Goal: Task Accomplishment & Management: Use online tool/utility

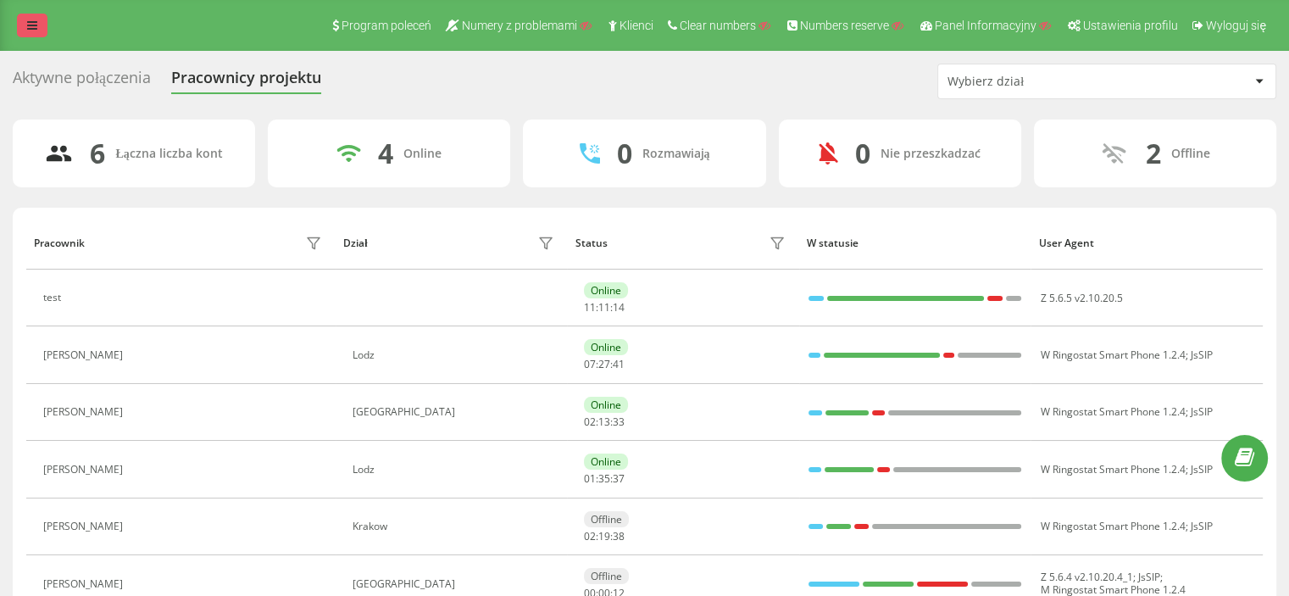
click at [33, 21] on icon at bounding box center [32, 25] width 10 height 12
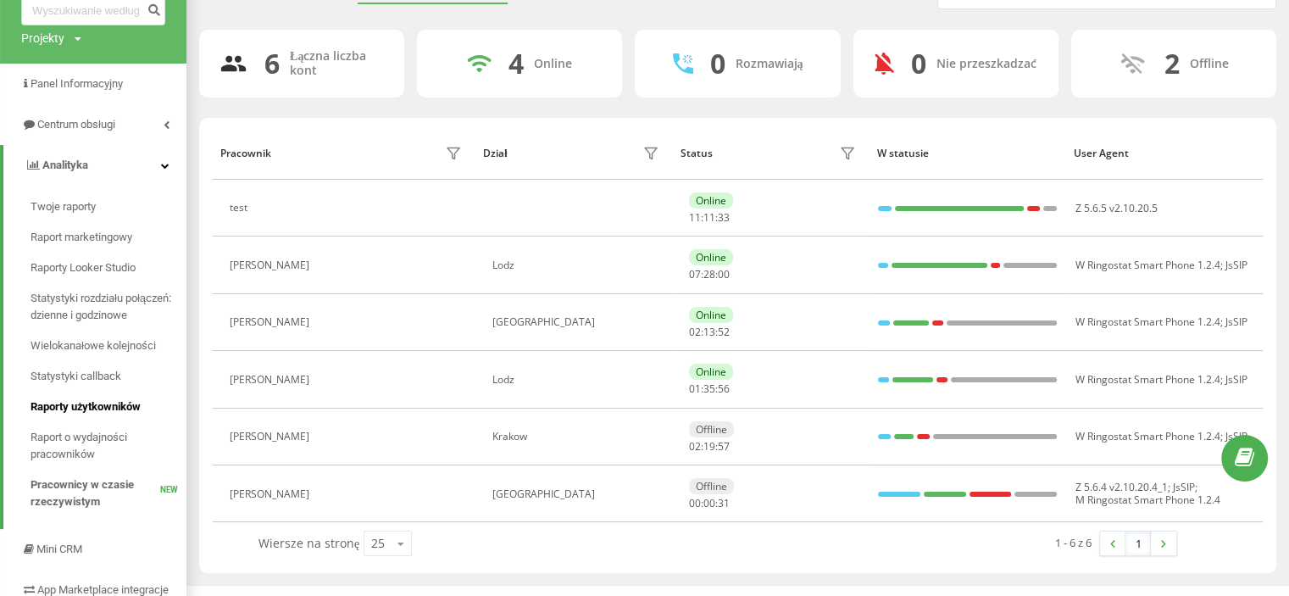
scroll to position [169, 0]
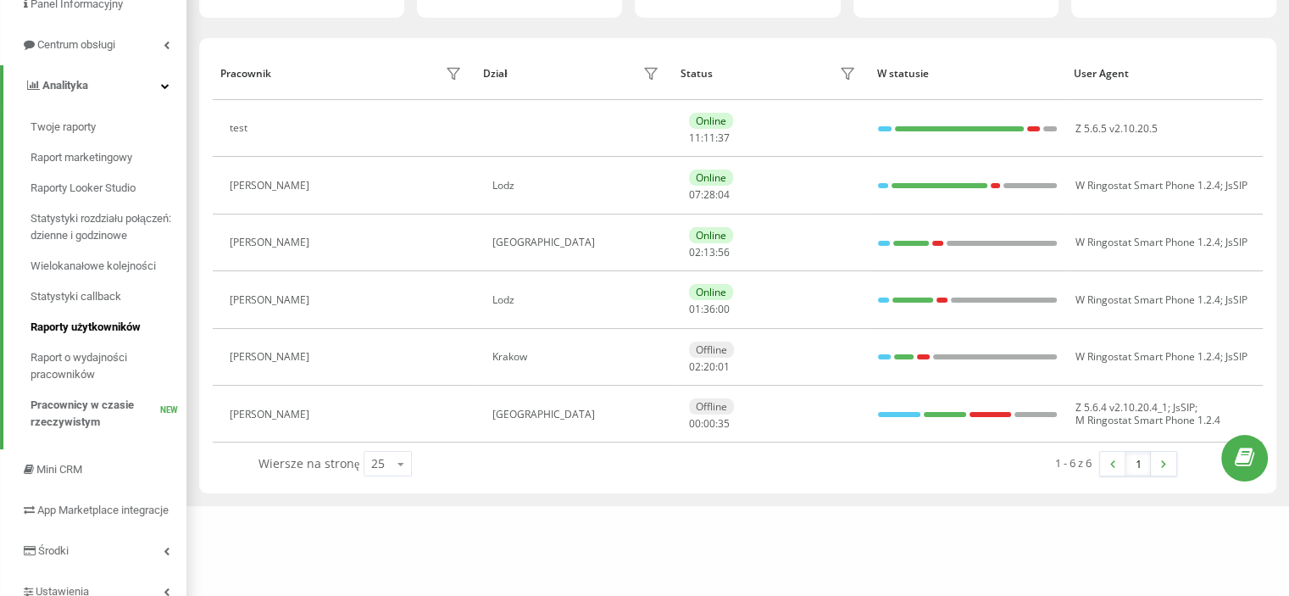
click at [94, 323] on span "Raporty użytkowników" at bounding box center [86, 327] width 111 height 17
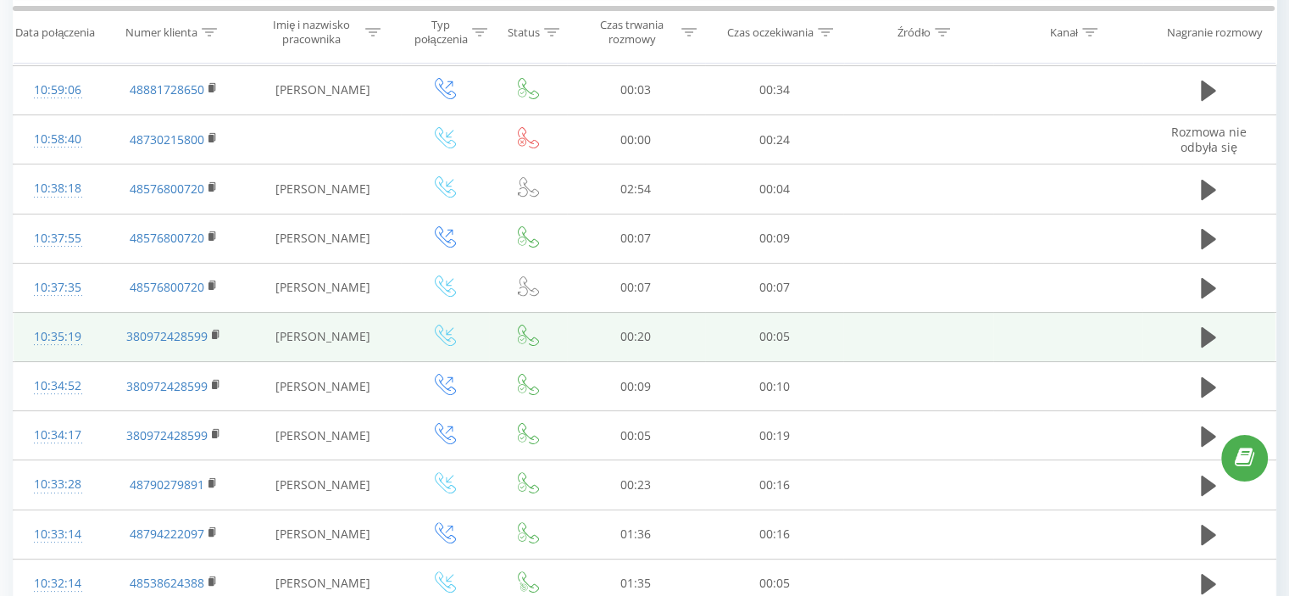
scroll to position [339, 0]
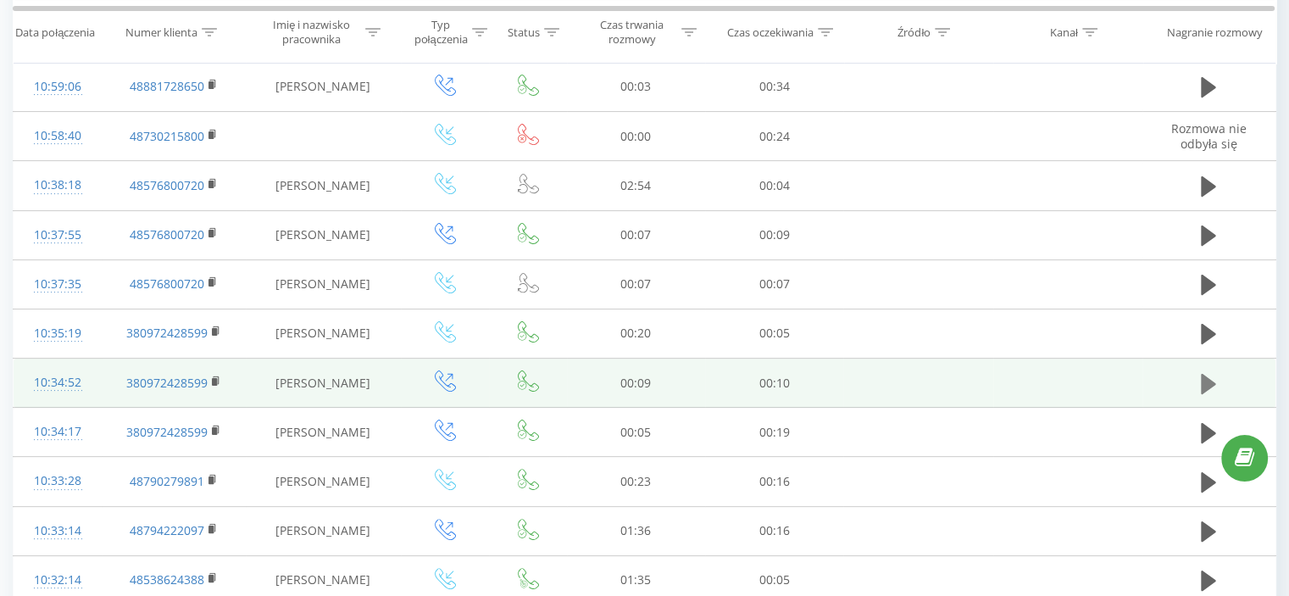
click at [1211, 381] on icon at bounding box center [1208, 383] width 15 height 20
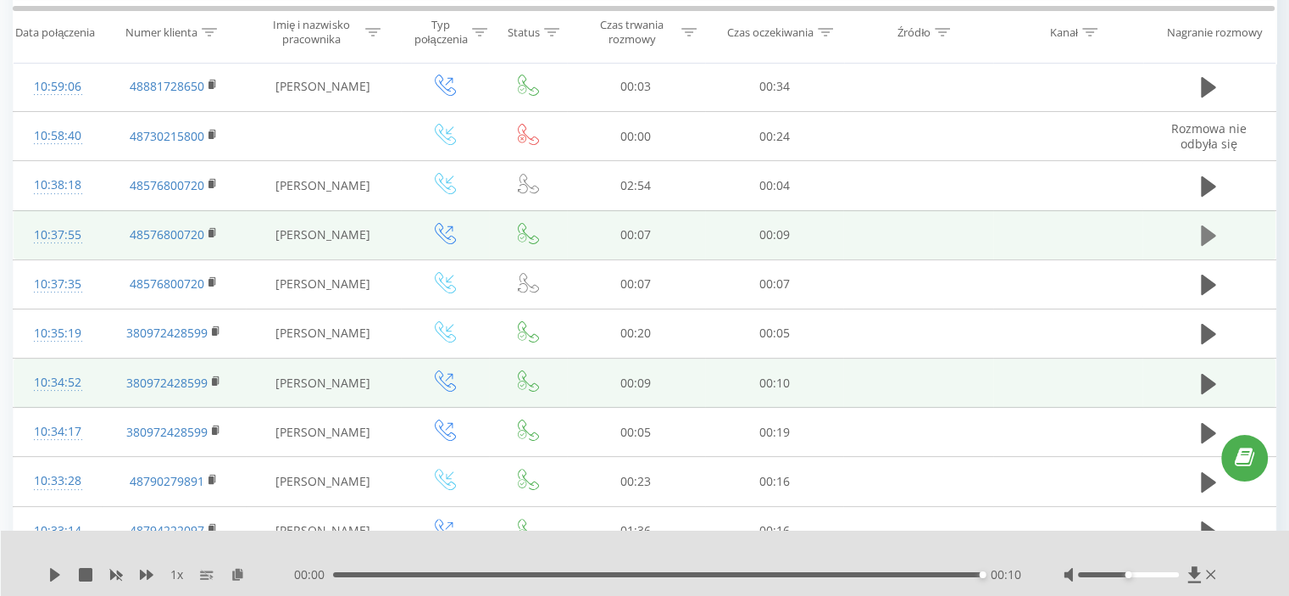
click at [1203, 233] on icon at bounding box center [1208, 235] width 15 height 20
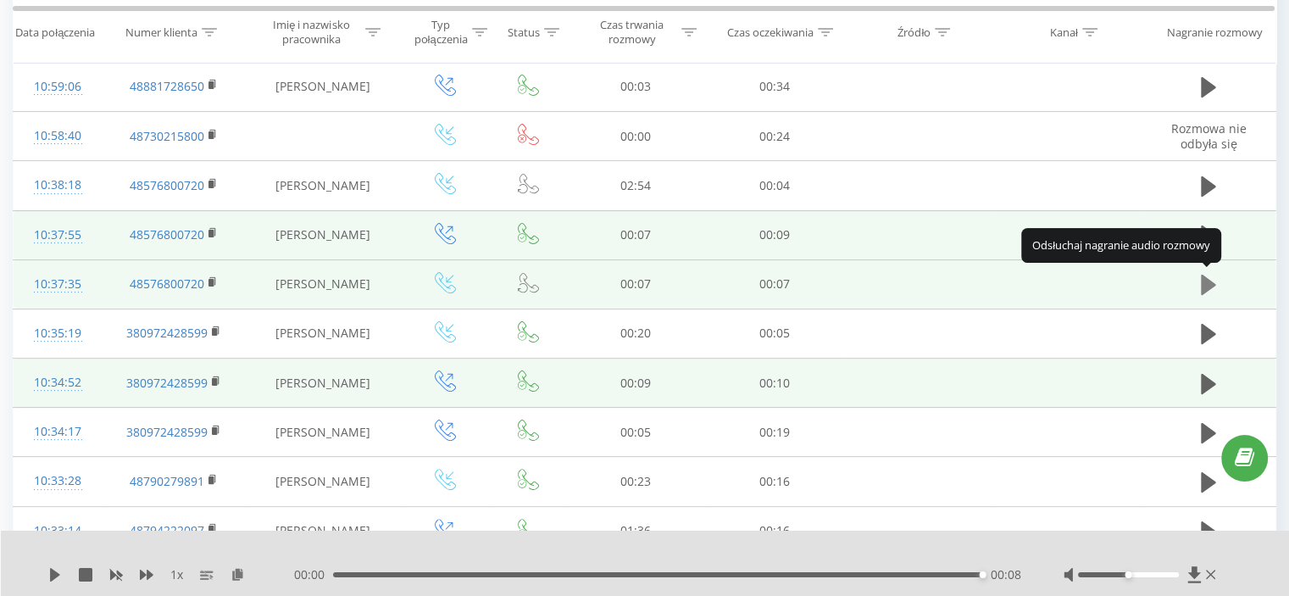
click at [1210, 290] on icon at bounding box center [1208, 285] width 15 height 24
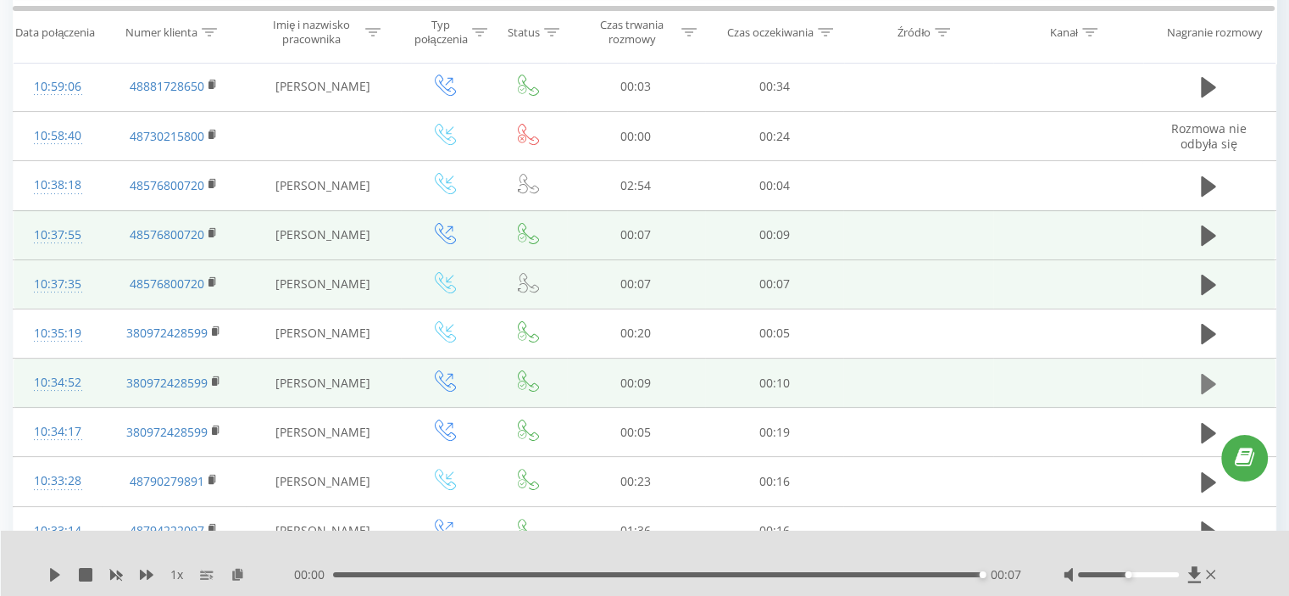
click at [1208, 379] on icon at bounding box center [1208, 383] width 15 height 20
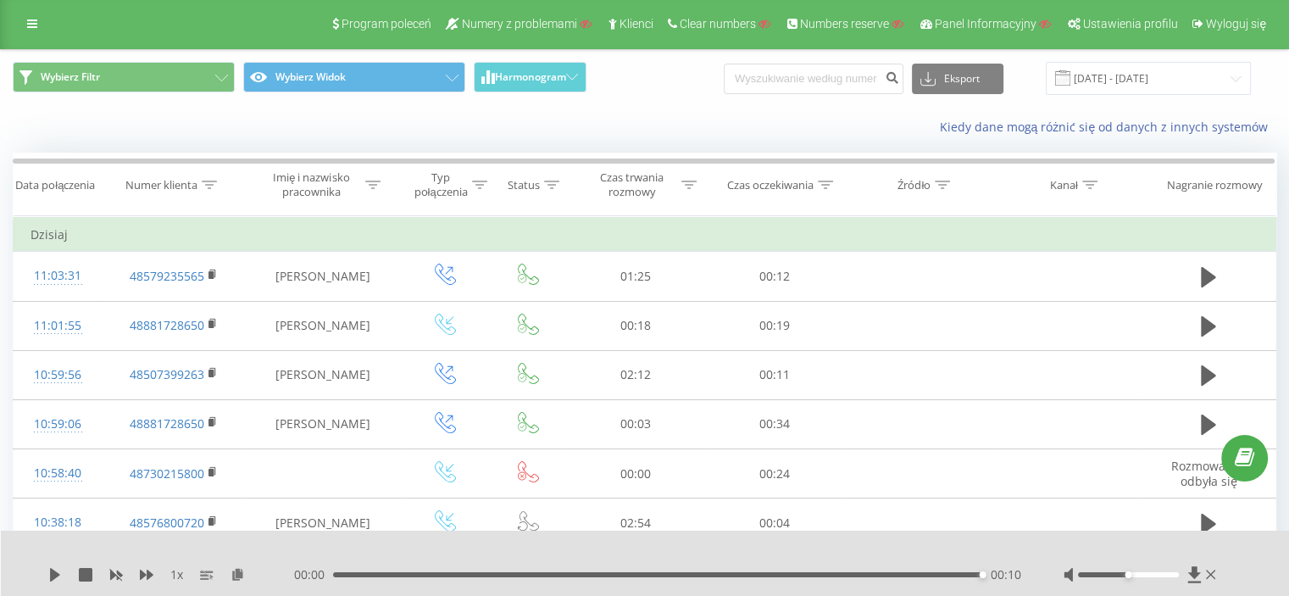
scroll to position [0, 0]
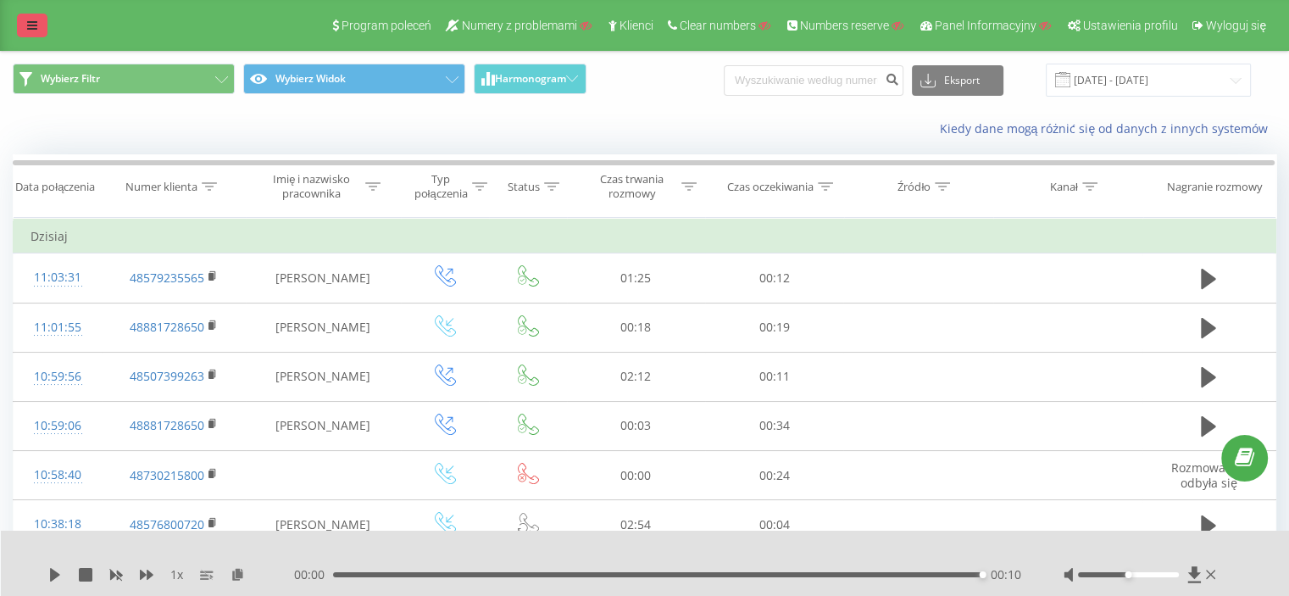
click at [34, 17] on link at bounding box center [32, 26] width 31 height 24
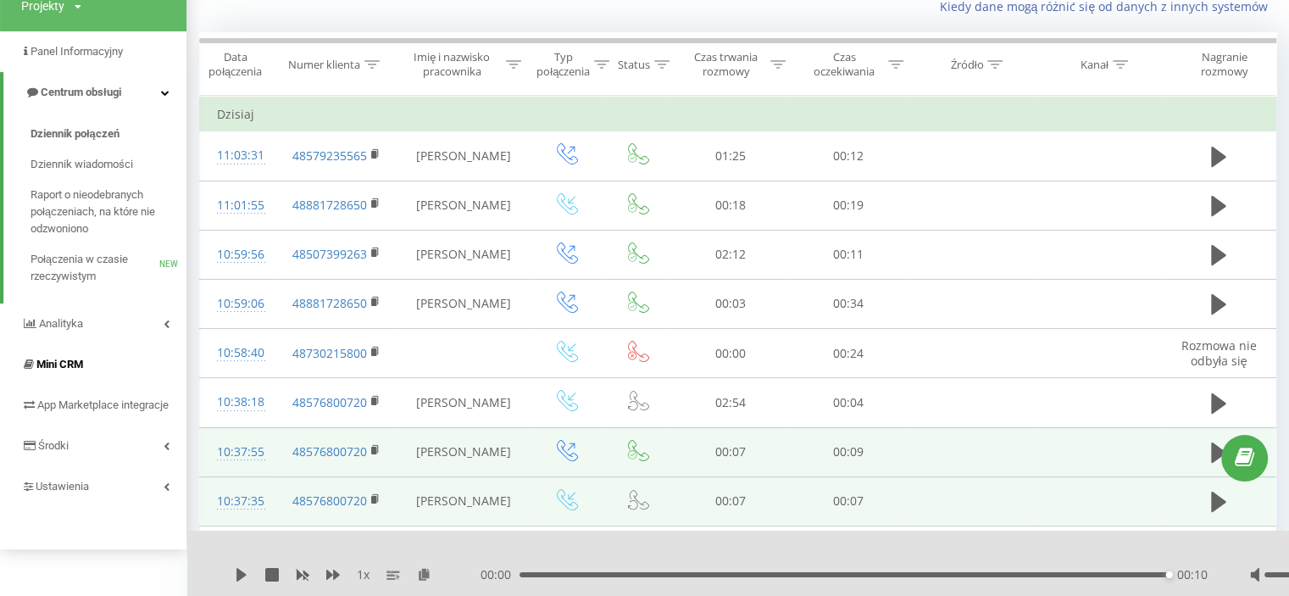
scroll to position [169, 0]
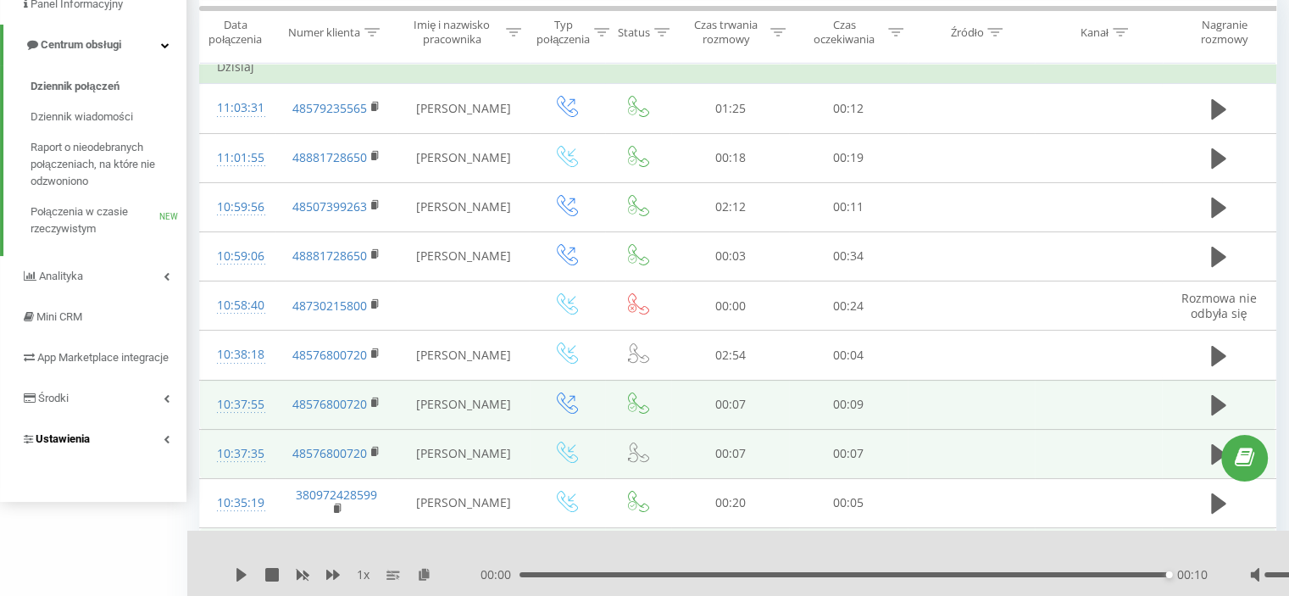
click at [75, 445] on span "Ustawienia" at bounding box center [63, 438] width 54 height 13
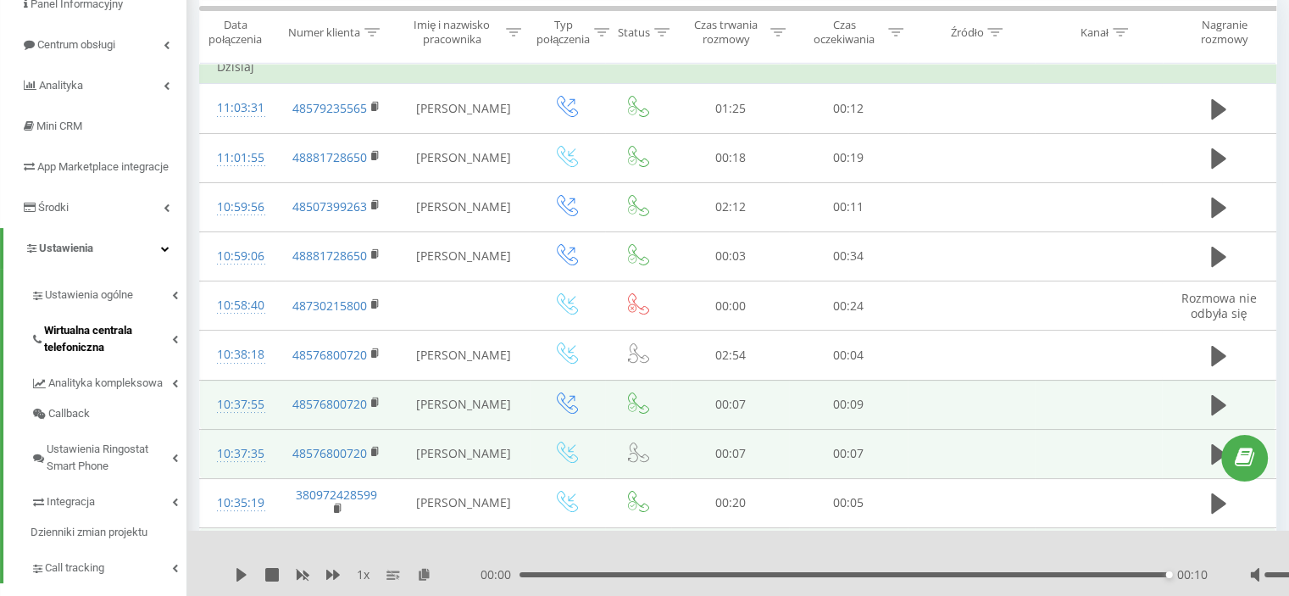
click at [132, 349] on span "Wirtualna centrala telefoniczna" at bounding box center [108, 339] width 128 height 34
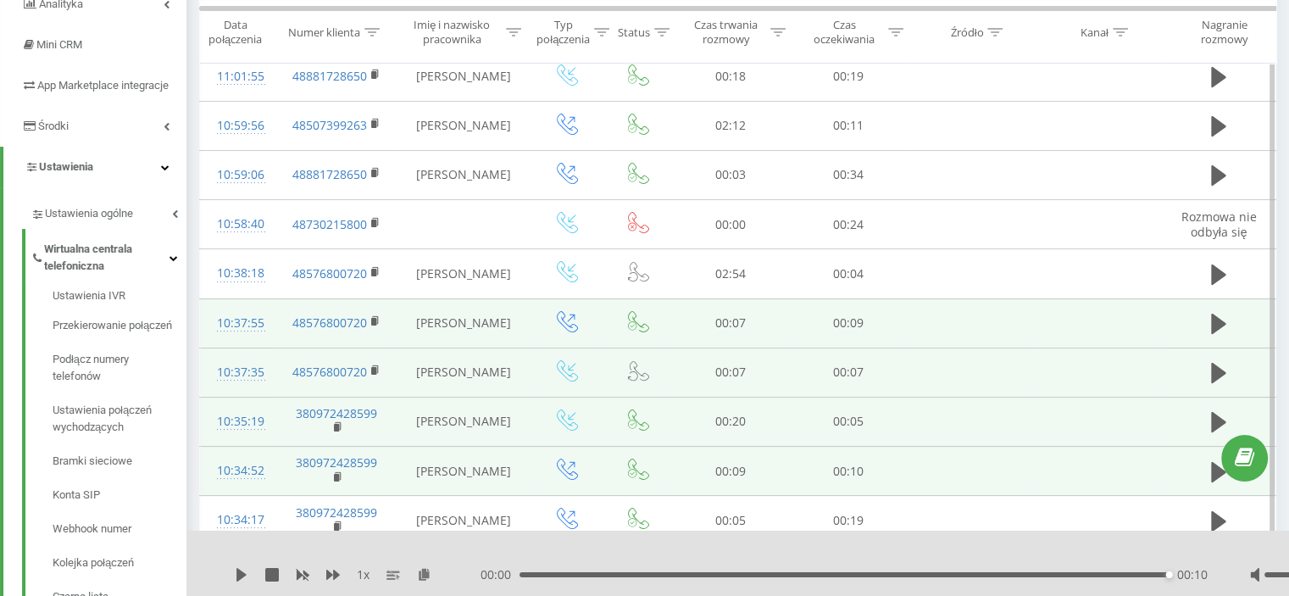
scroll to position [254, 0]
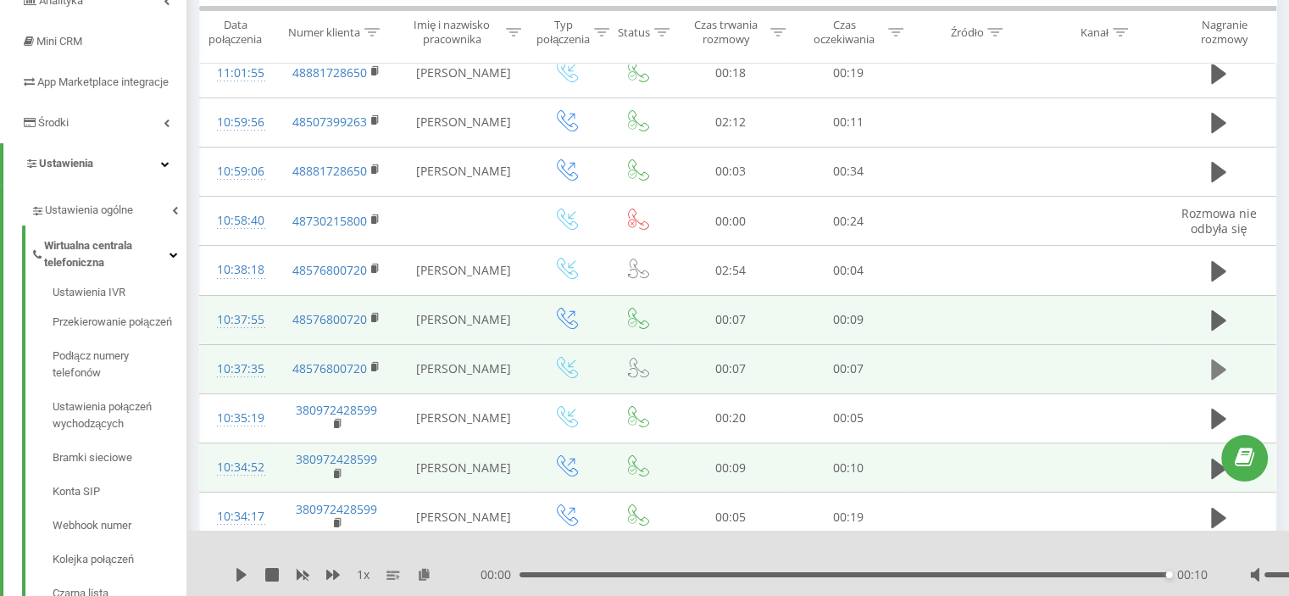
click at [1221, 365] on icon at bounding box center [1218, 369] width 15 height 20
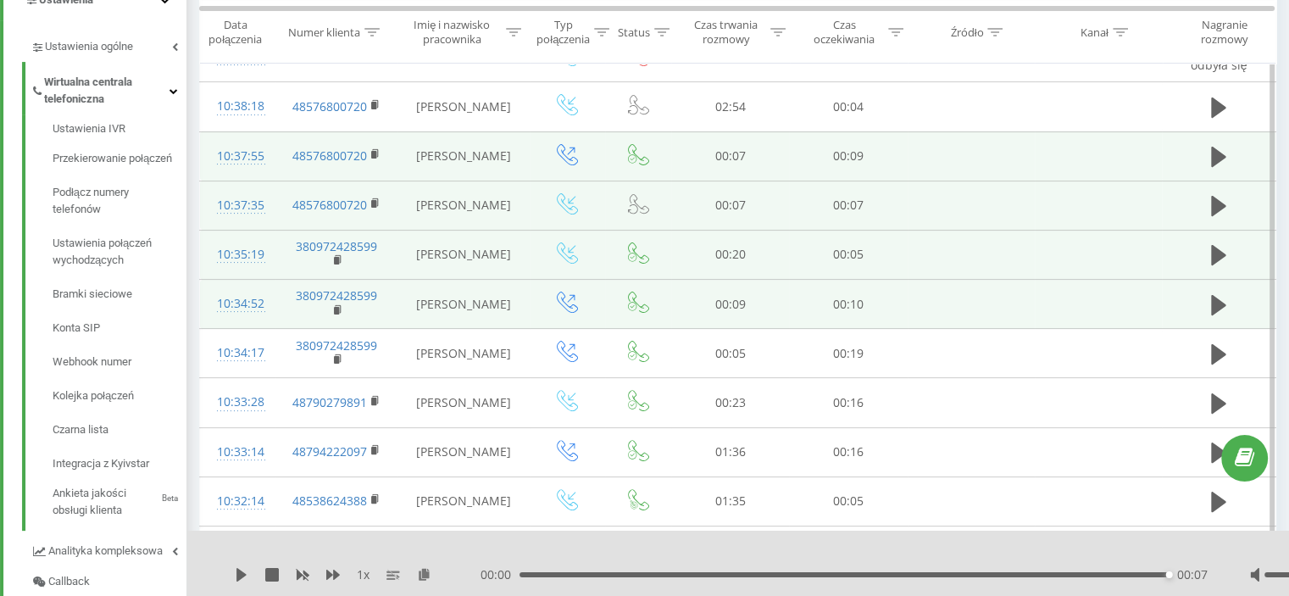
scroll to position [424, 0]
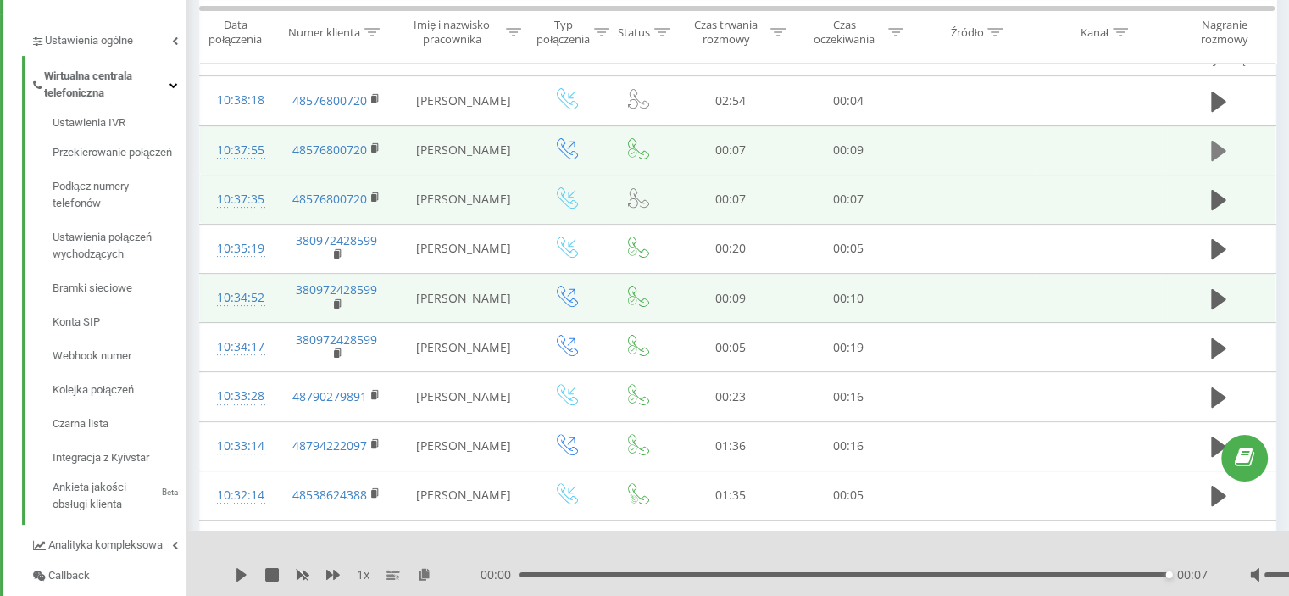
click at [1220, 146] on icon at bounding box center [1218, 151] width 15 height 20
click at [1220, 198] on icon at bounding box center [1218, 200] width 15 height 20
click at [1216, 147] on icon at bounding box center [1218, 151] width 15 height 20
click at [1217, 151] on icon at bounding box center [1218, 151] width 15 height 20
click at [1215, 145] on icon at bounding box center [1218, 151] width 15 height 20
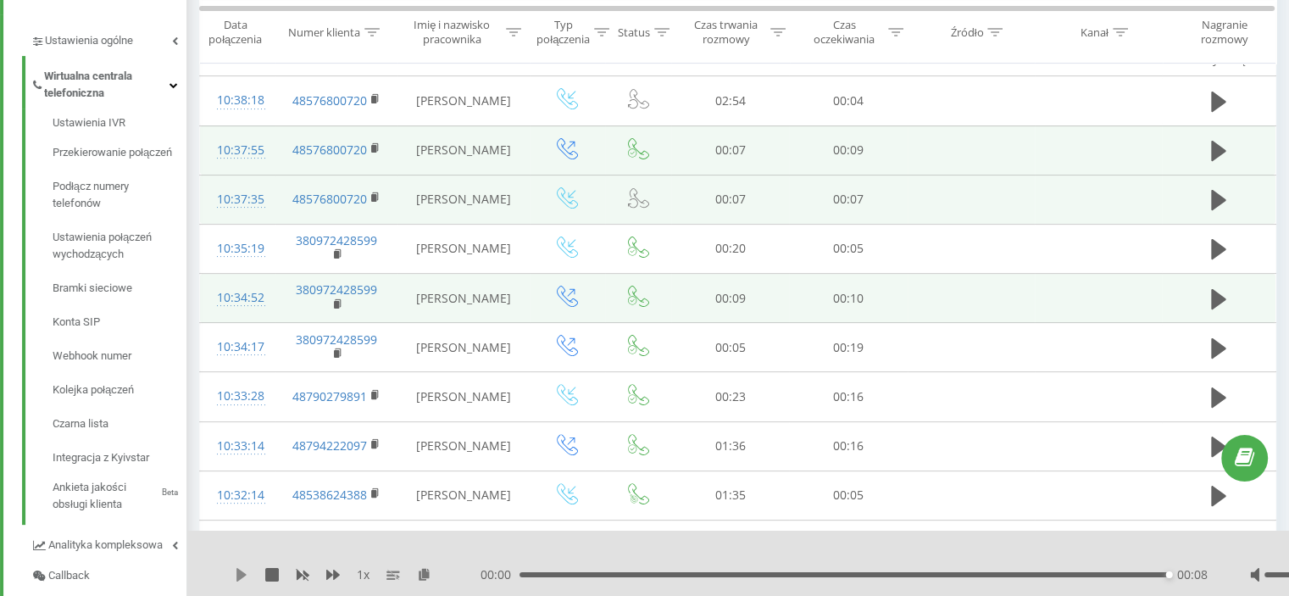
click at [243, 573] on icon at bounding box center [241, 575] width 10 height 14
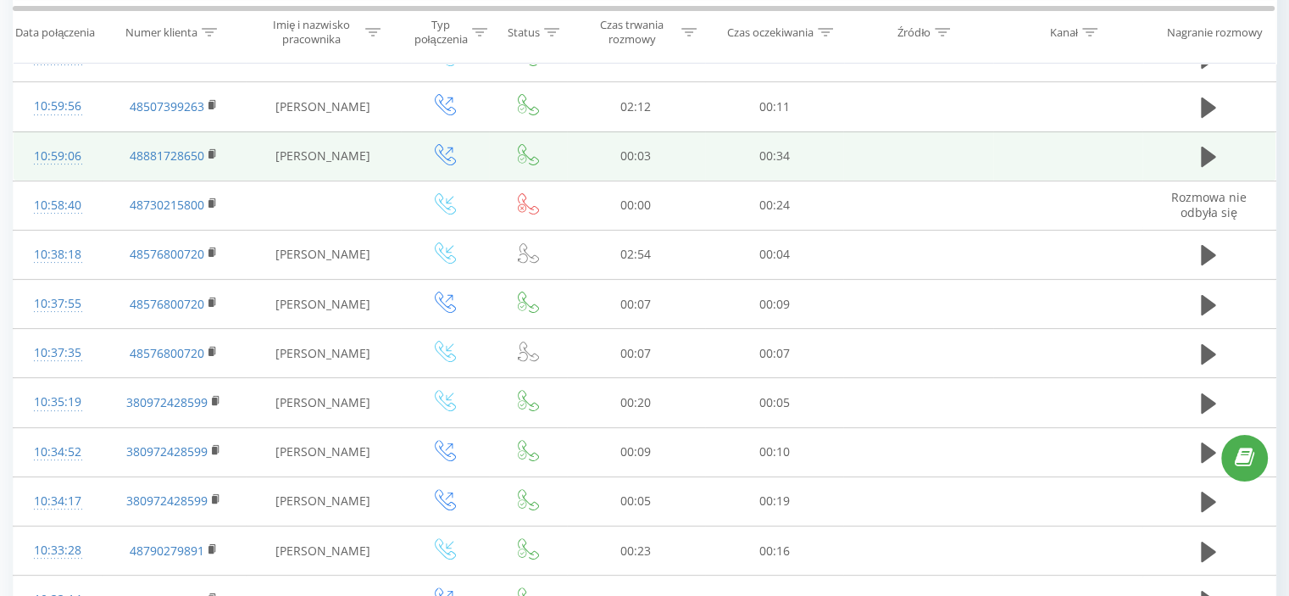
scroll to position [424, 0]
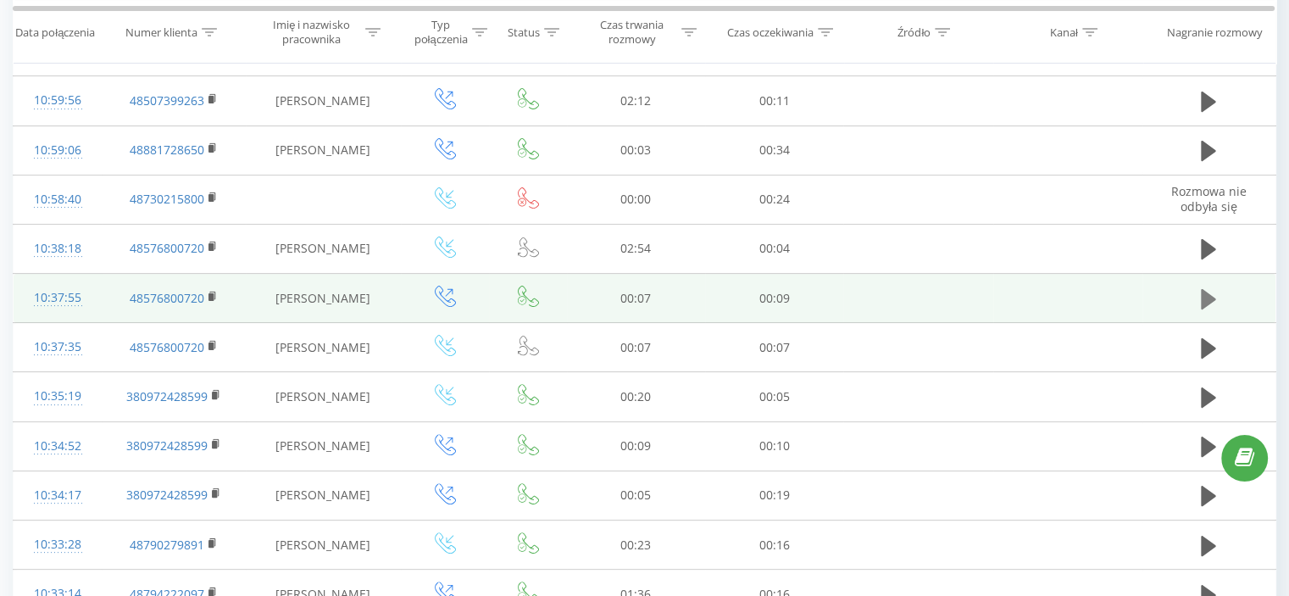
click at [1207, 294] on icon at bounding box center [1208, 298] width 15 height 20
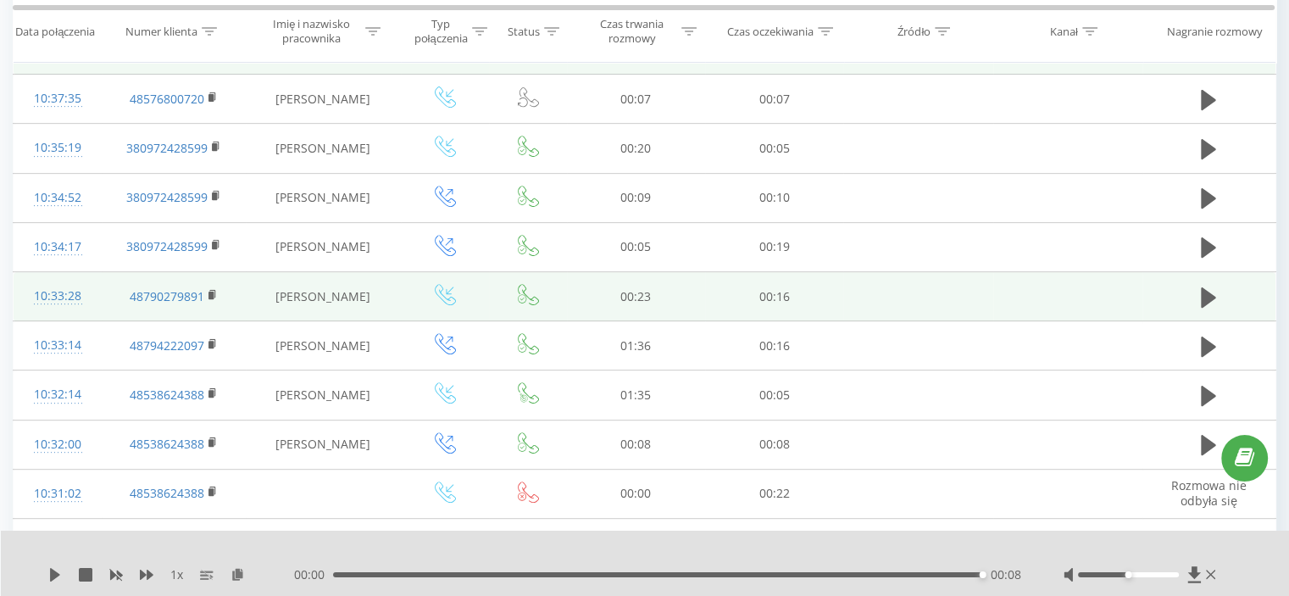
scroll to position [678, 0]
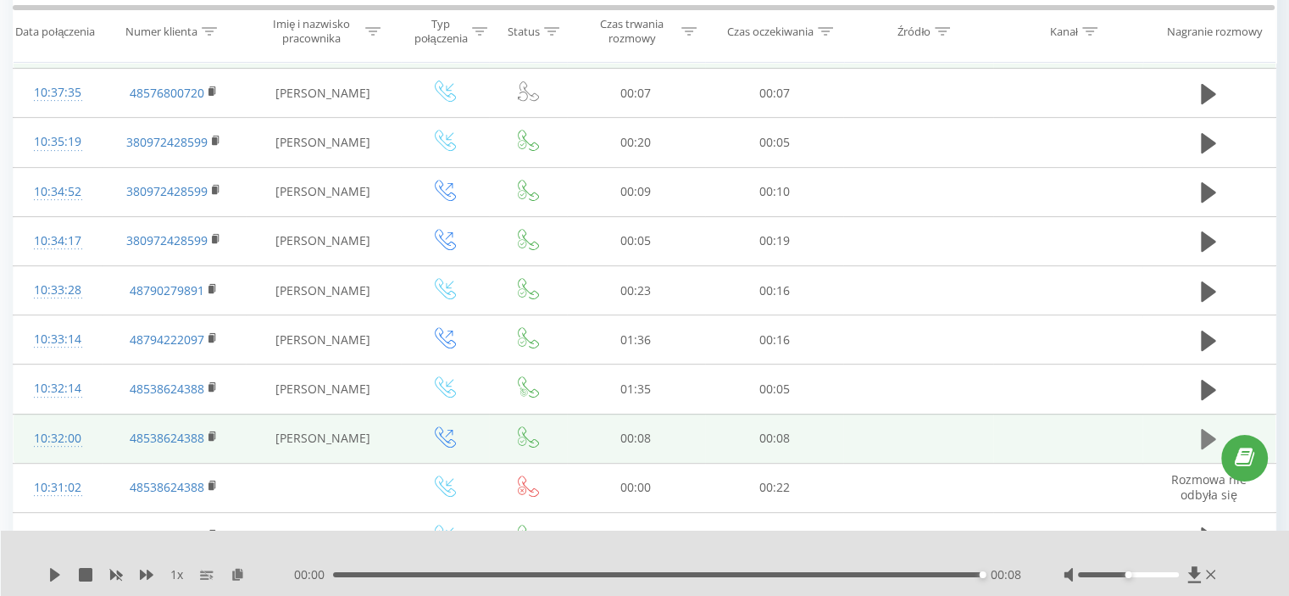
click at [1201, 436] on icon at bounding box center [1208, 439] width 15 height 24
